Goal: Information Seeking & Learning: Find specific fact

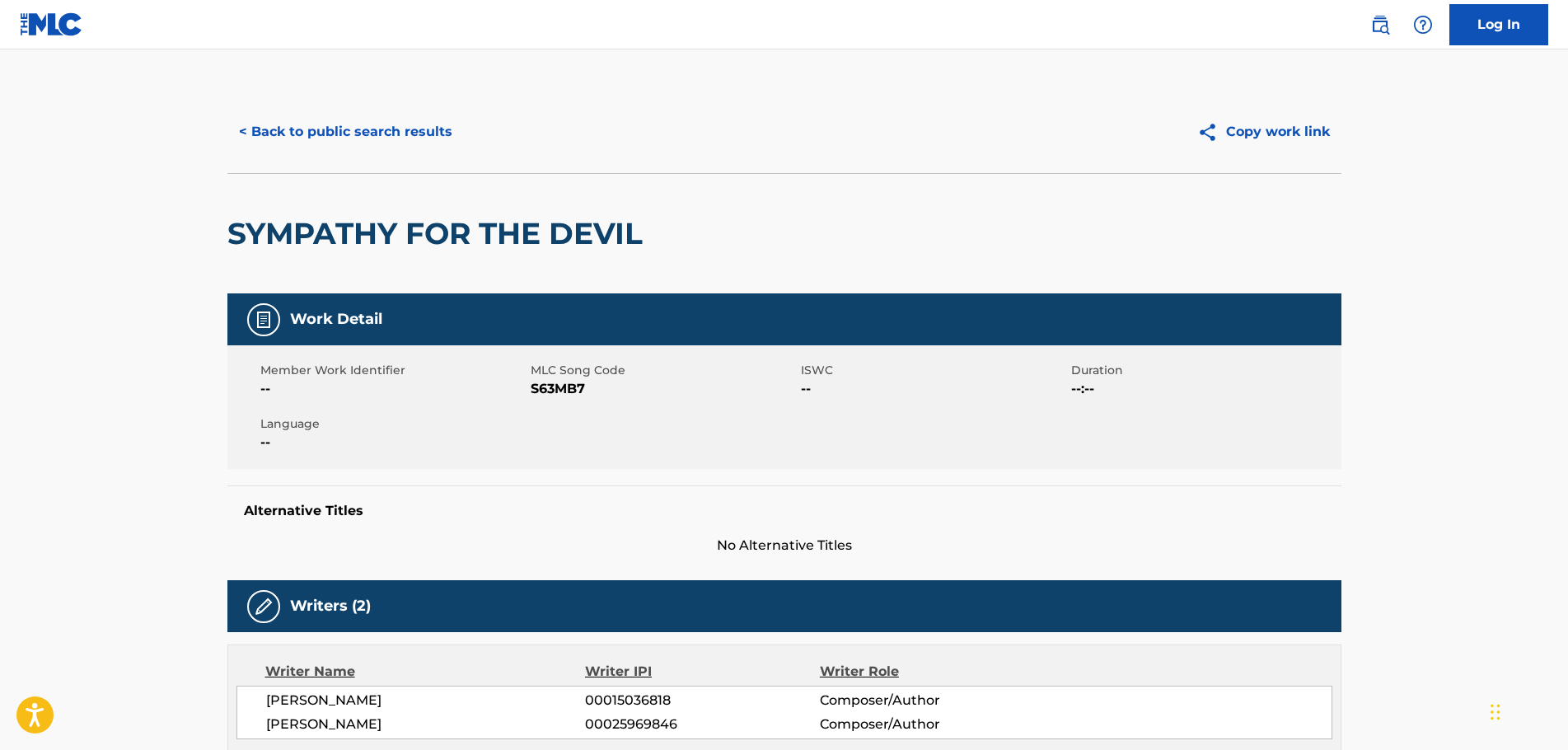
click at [318, 135] on button "< Back to public search results" at bounding box center [345, 131] width 236 height 41
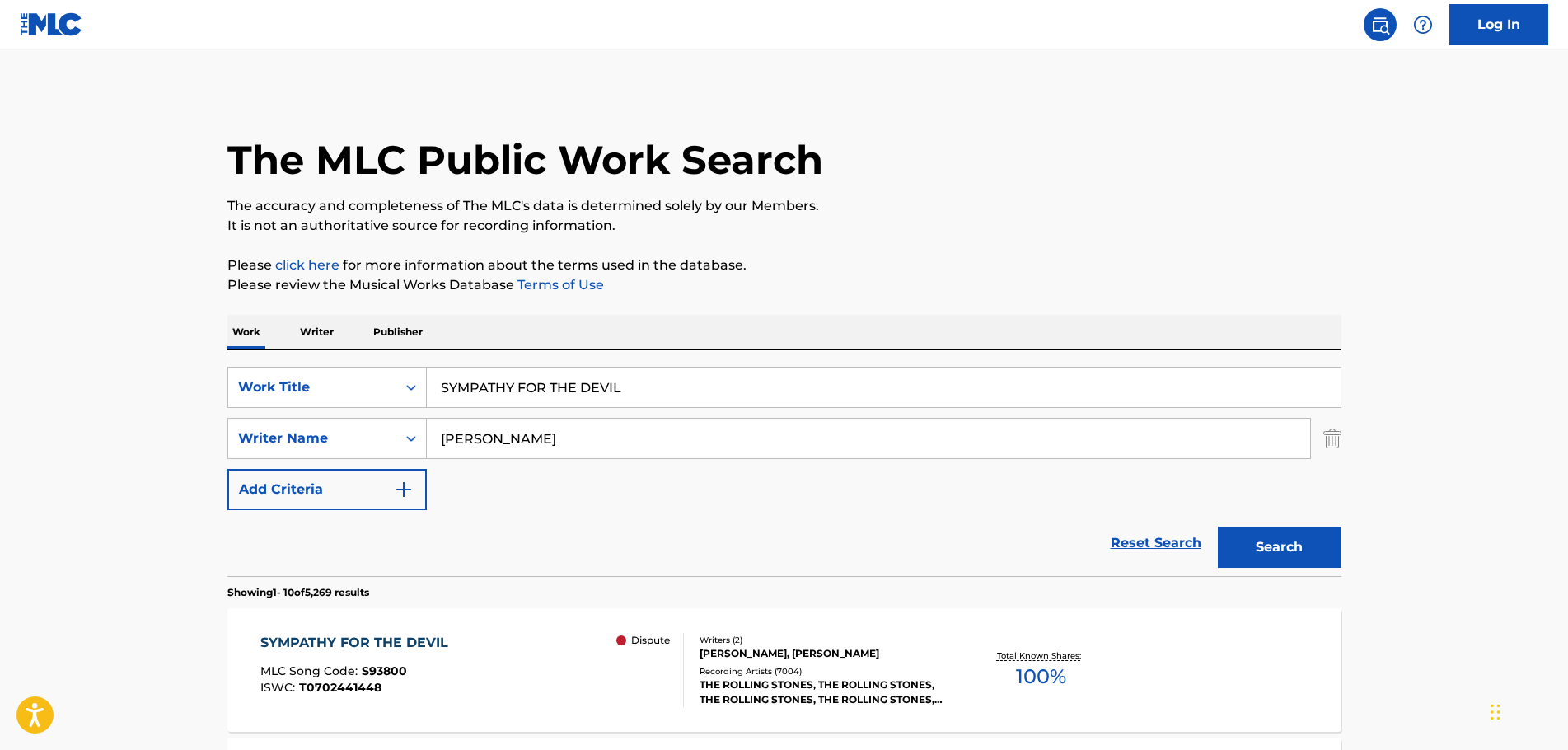
scroll to position [248, 0]
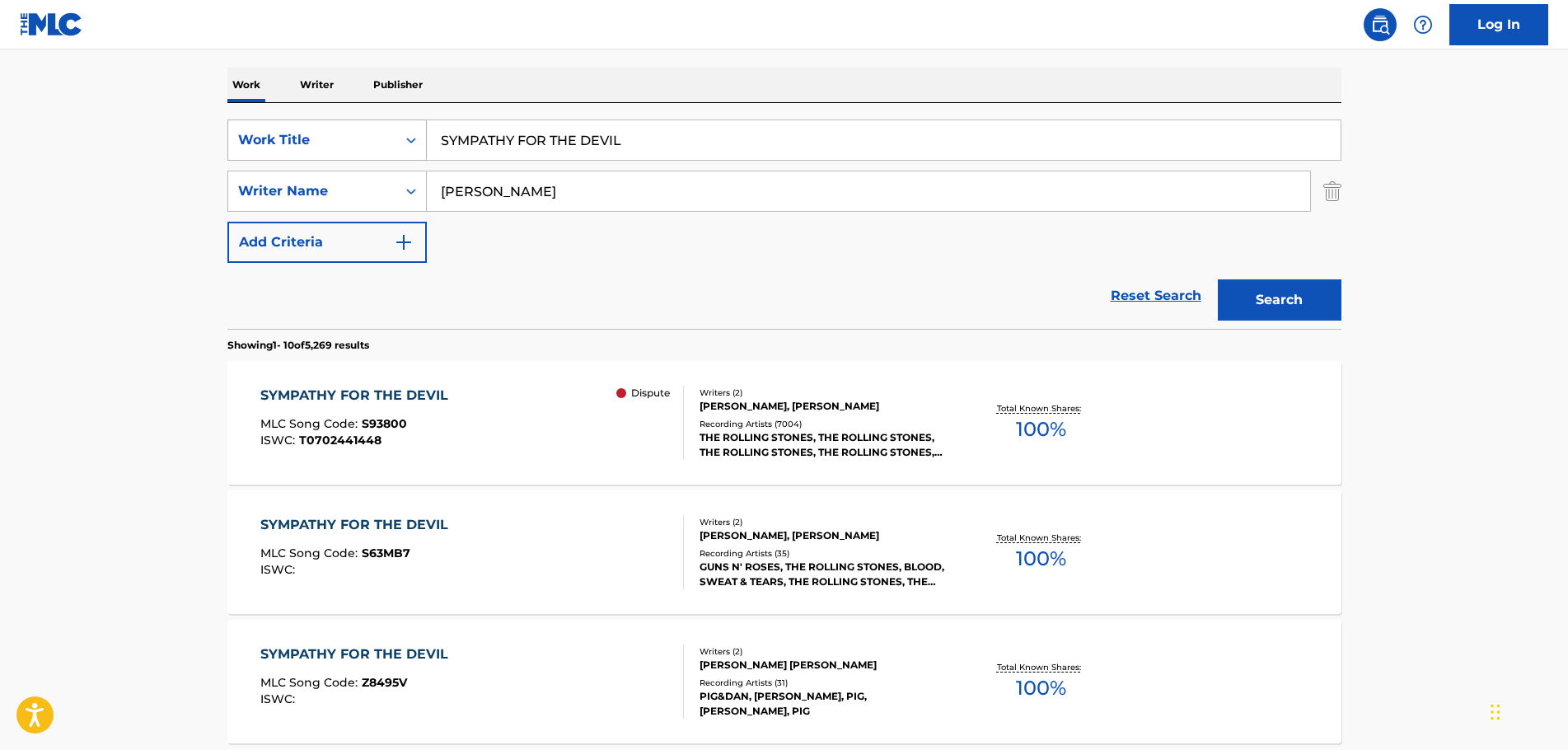
drag, startPoint x: 651, startPoint y: 144, endPoint x: 353, endPoint y: 144, distance: 298.0
click at [361, 147] on div "SearchWithCriteriac70fa366-c05d-4744-90a8-ad1ae90b829d Work Title SYMPATHY FOR …" at bounding box center [784, 140] width 1114 height 41
paste input "Play With Fire"
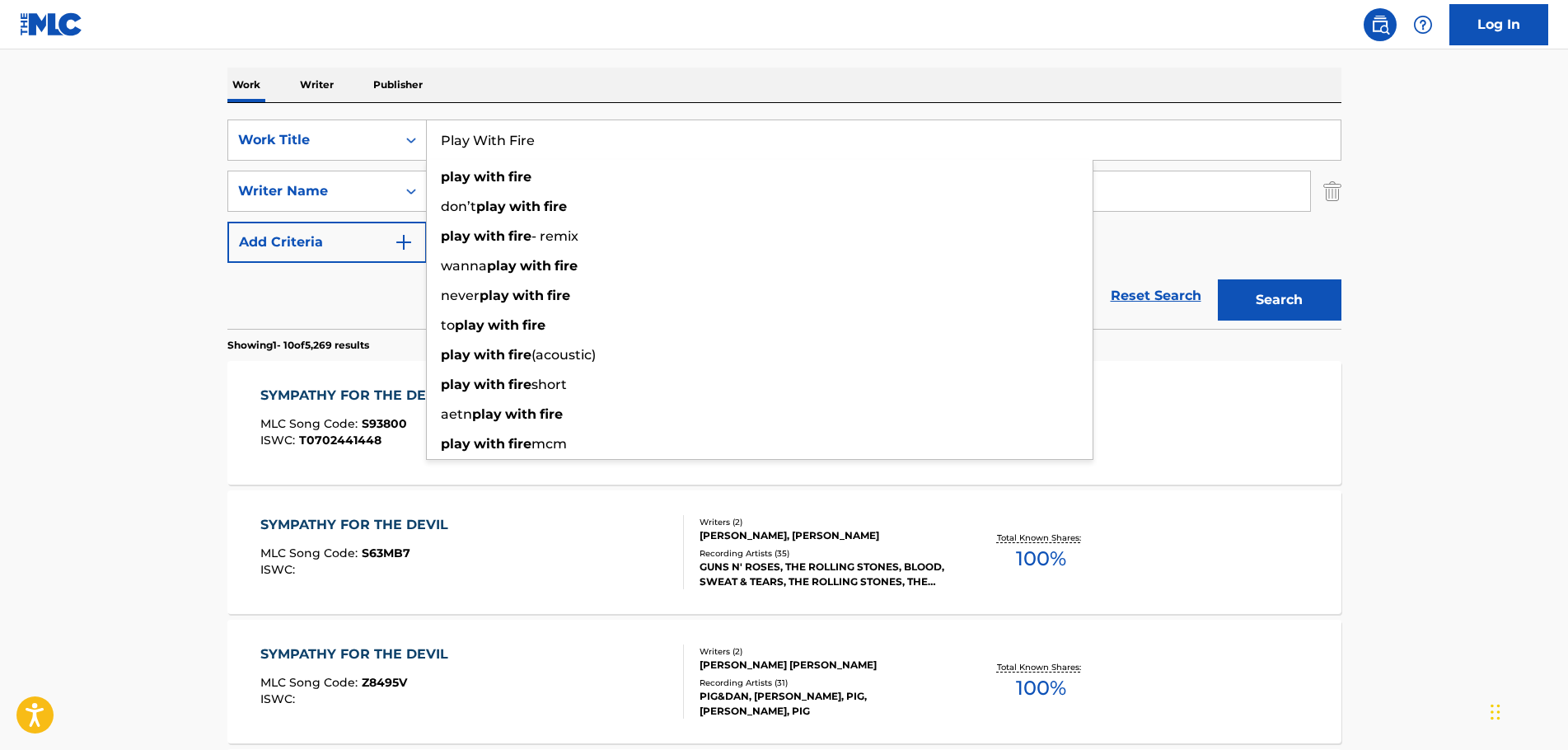
type input "Play With Fire"
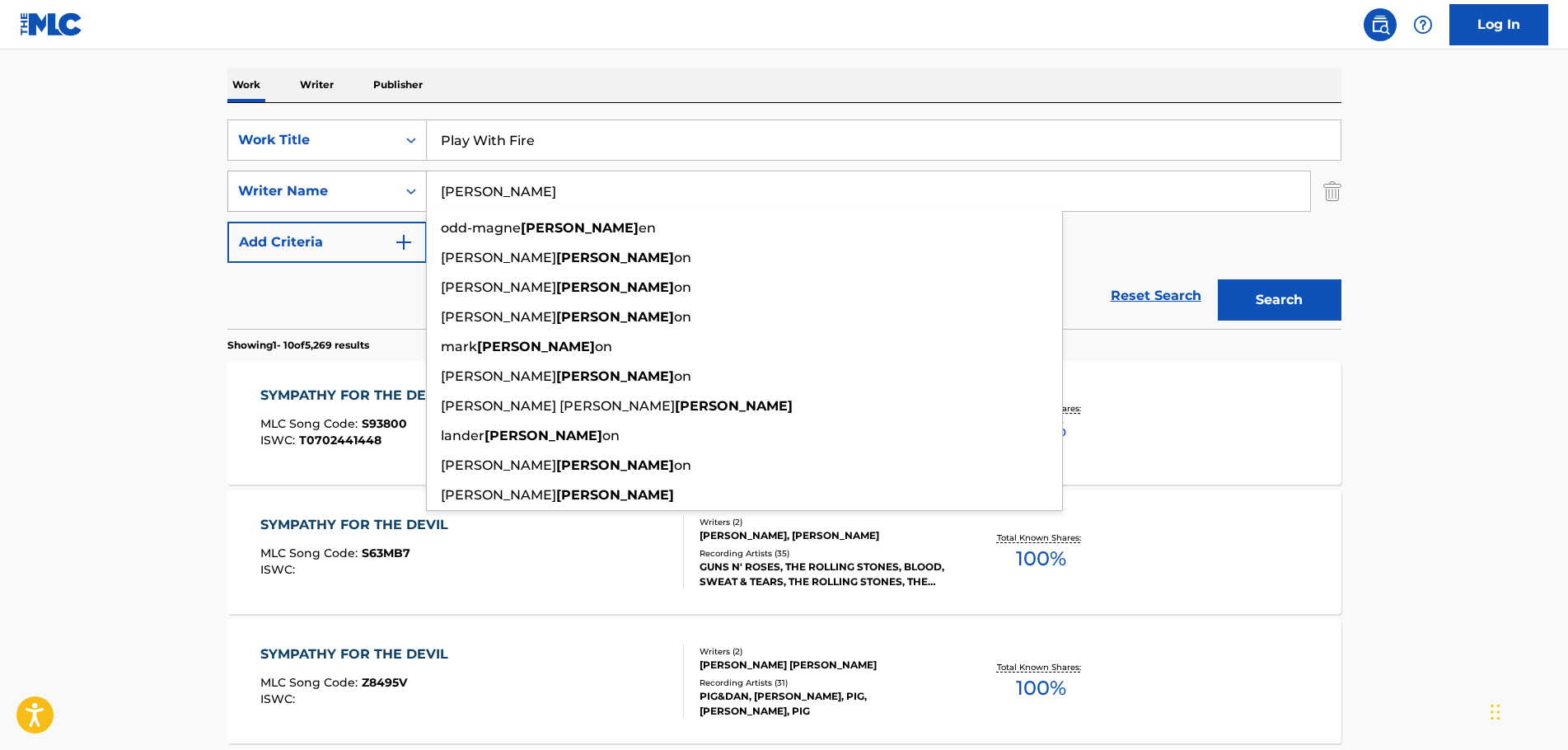
drag, startPoint x: 540, startPoint y: 190, endPoint x: 316, endPoint y: 184, distance: 224.1
click at [318, 188] on div "SearchWithCriteria8bb2c577-1b3a-4145-939b-f76ba27b713f Writer Name [PERSON_NAME…" at bounding box center [784, 190] width 1114 height 41
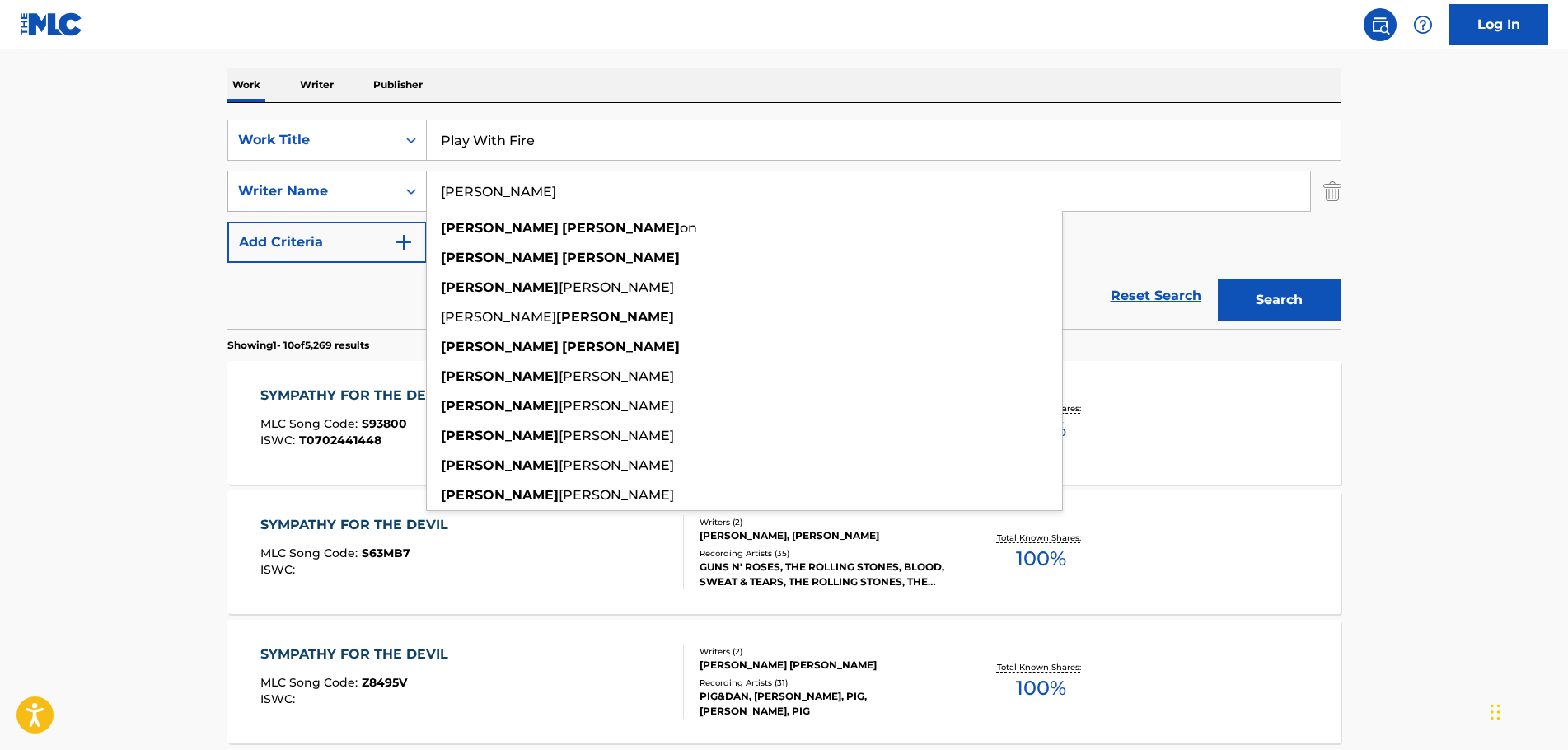
type input "[PERSON_NAME]"
click at [1218, 279] on button "Search" at bounding box center [1279, 299] width 123 height 41
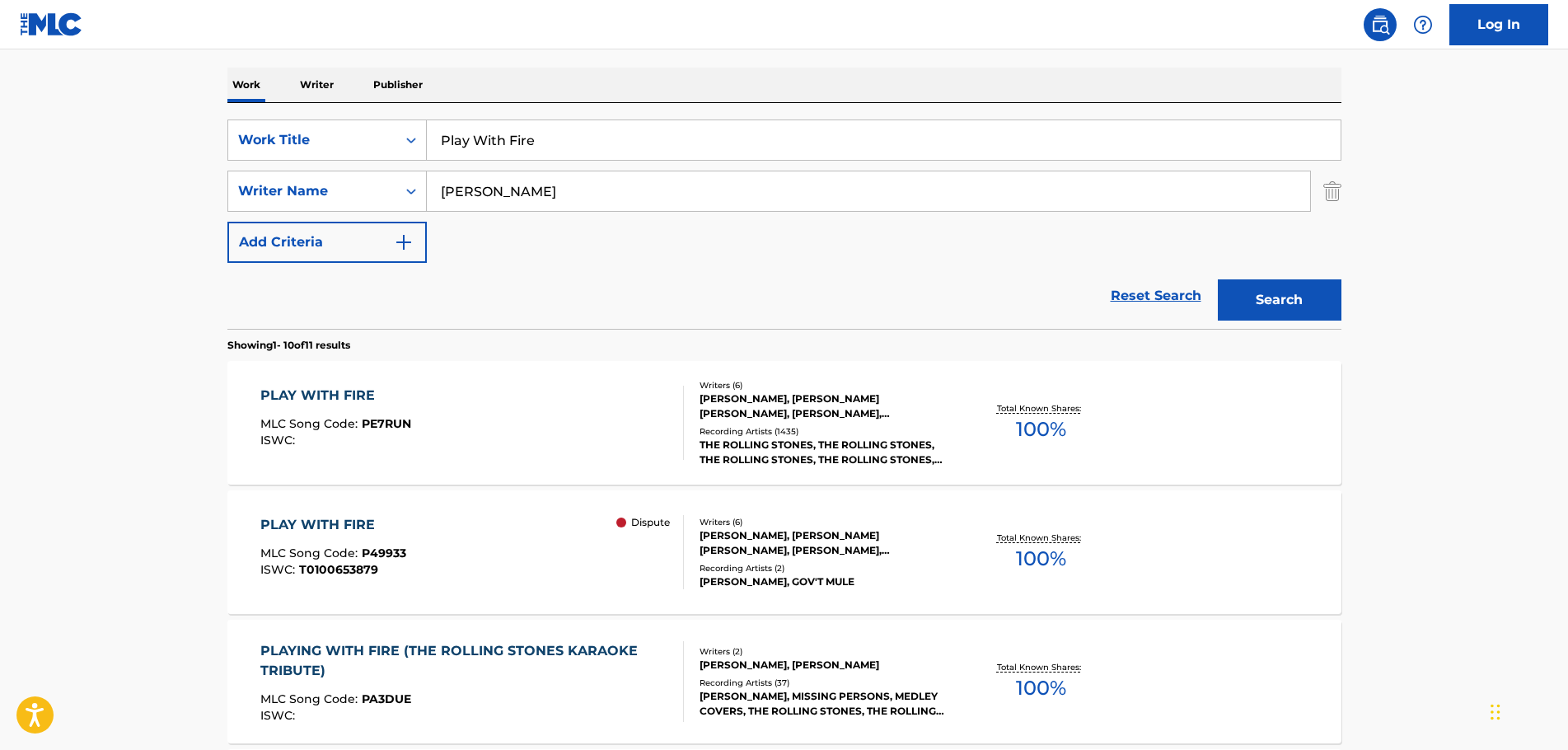
click at [356, 393] on div "PLAY WITH FIRE" at bounding box center [336, 395] width 151 height 20
